Goal: Navigation & Orientation: Find specific page/section

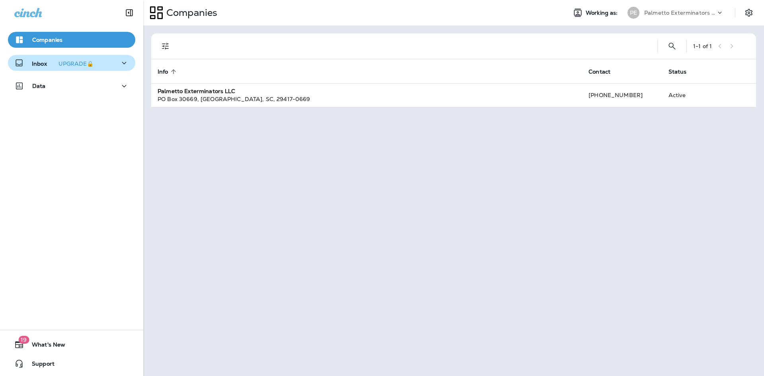
click at [110, 65] on div "Inbox UPGRADE🔒" at bounding box center [71, 63] width 115 height 10
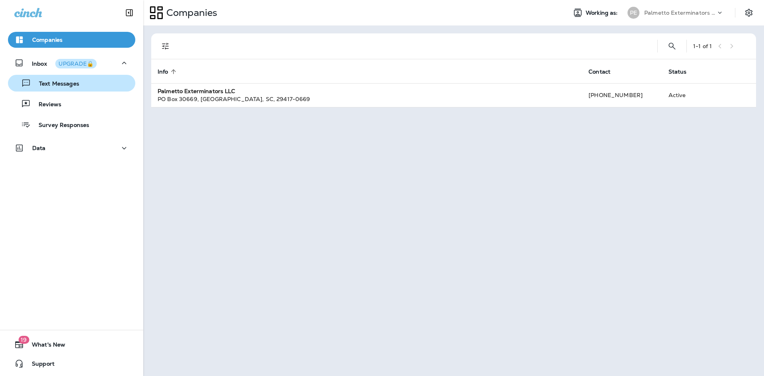
click at [80, 86] on div "Text Messages" at bounding box center [71, 83] width 121 height 12
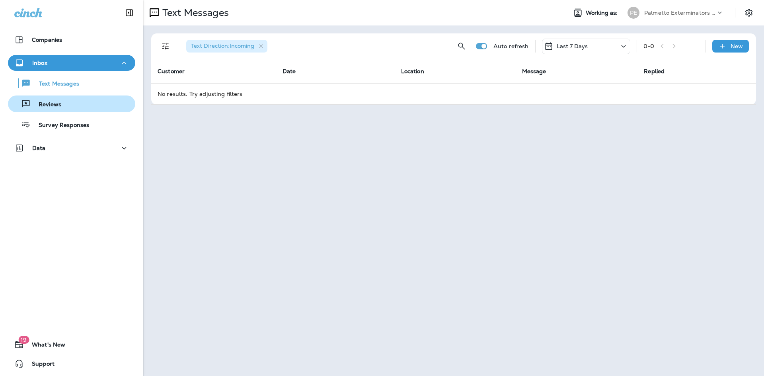
click at [79, 102] on div "Reviews" at bounding box center [71, 104] width 121 height 12
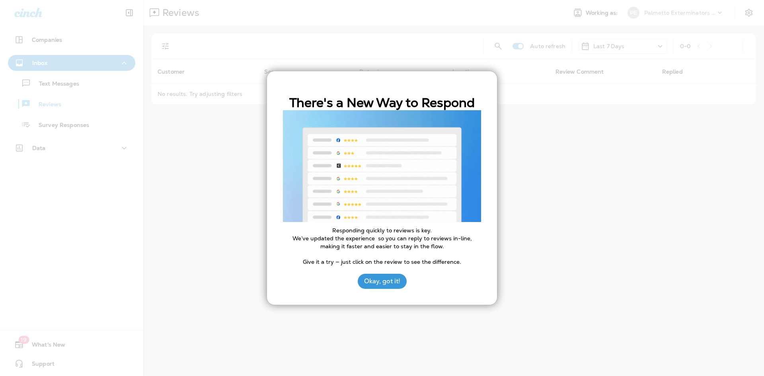
click at [70, 85] on div at bounding box center [382, 188] width 764 height 376
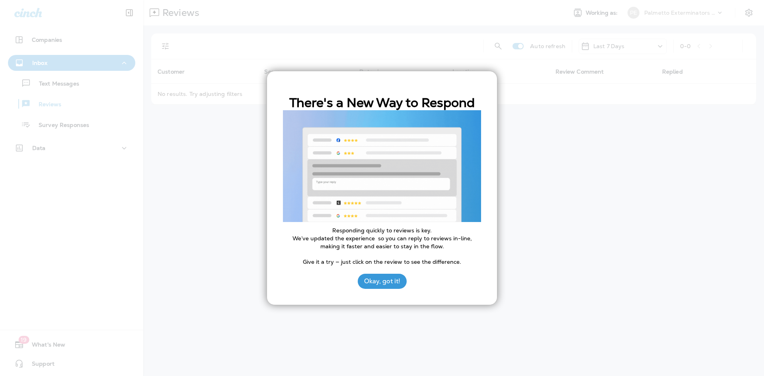
click at [382, 286] on button "Okay, got it!" at bounding box center [382, 281] width 49 height 15
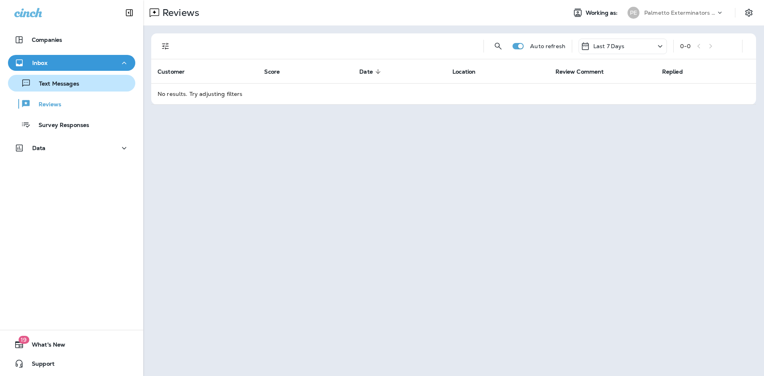
click at [56, 86] on p "Text Messages" at bounding box center [55, 84] width 48 height 8
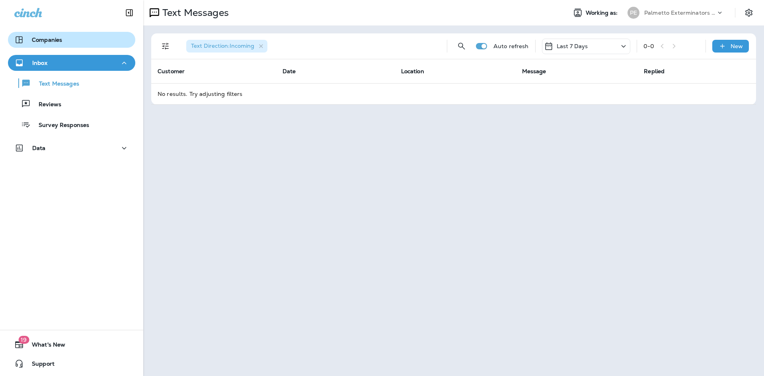
click at [62, 41] on div "Companies" at bounding box center [71, 40] width 115 height 10
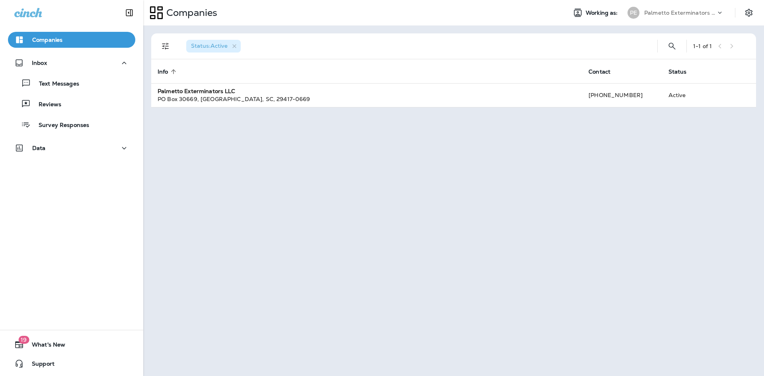
click at [354, 210] on div "Status : Active 1 - 1 of 1 Info sorted ascending Contact Status Palmetto Exterm…" at bounding box center [453, 200] width 621 height 351
